Goal: Task Accomplishment & Management: Manage account settings

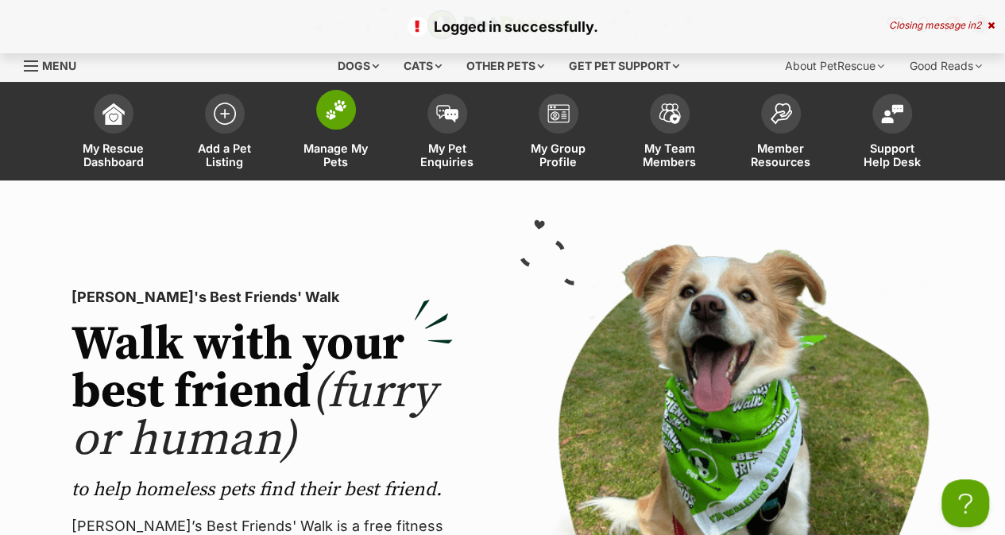
click at [345, 150] on span "Manage My Pets" at bounding box center [335, 154] width 71 height 27
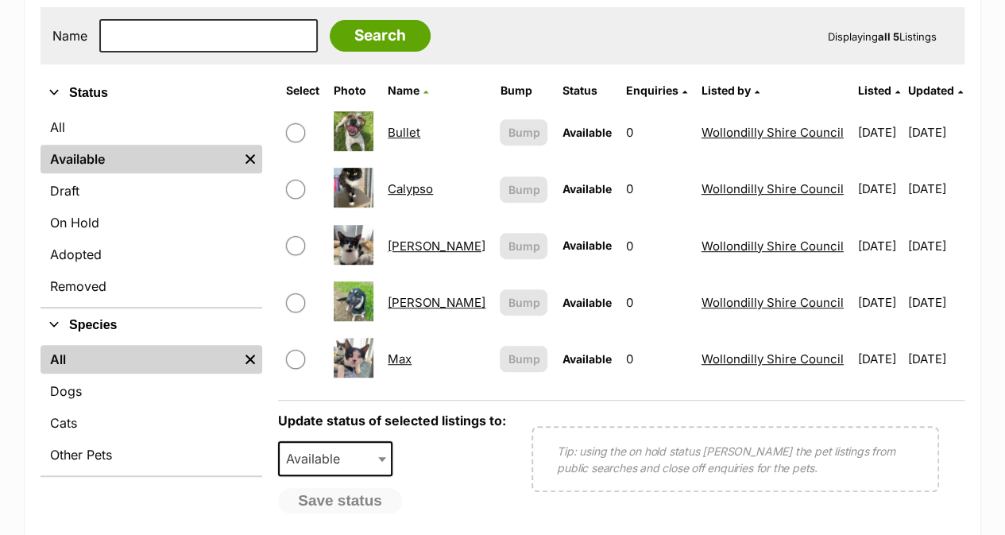
scroll to position [338, 0]
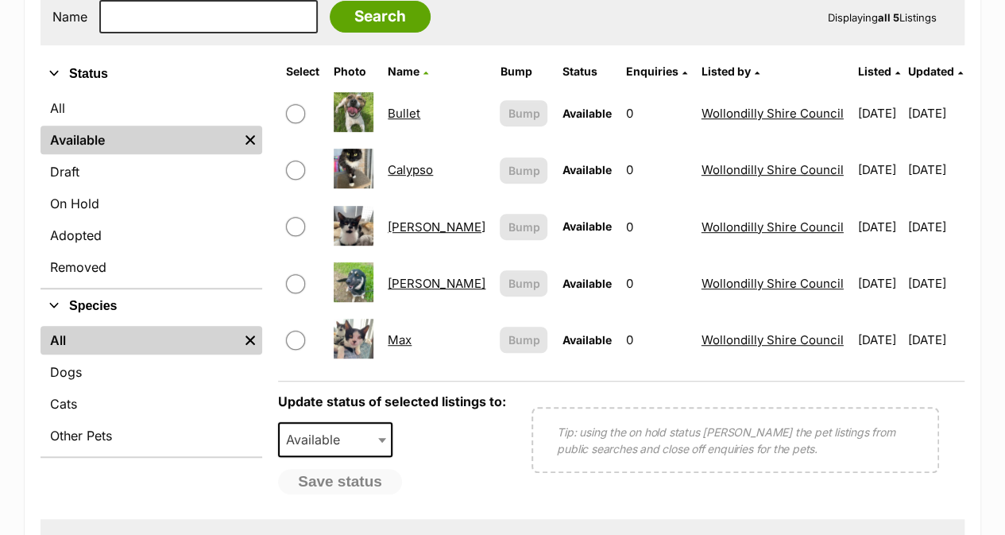
click at [413, 282] on link "Donald" at bounding box center [437, 283] width 98 height 15
click at [418, 228] on link "Charlie" at bounding box center [437, 226] width 98 height 15
click at [419, 167] on link "Calypso" at bounding box center [410, 169] width 45 height 15
click at [399, 109] on link "Bullet" at bounding box center [404, 113] width 33 height 15
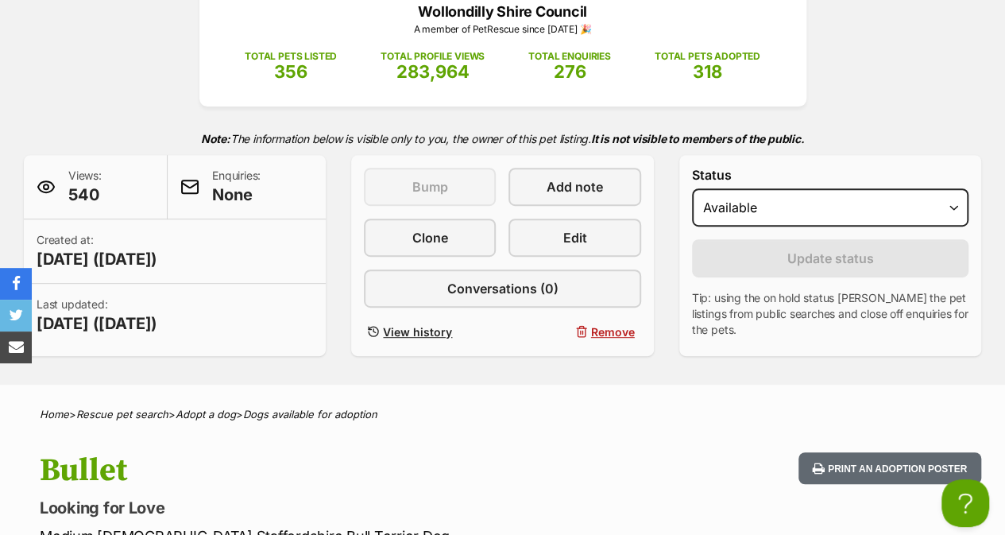
scroll to position [211, 0]
